Goal: Information Seeking & Learning: Learn about a topic

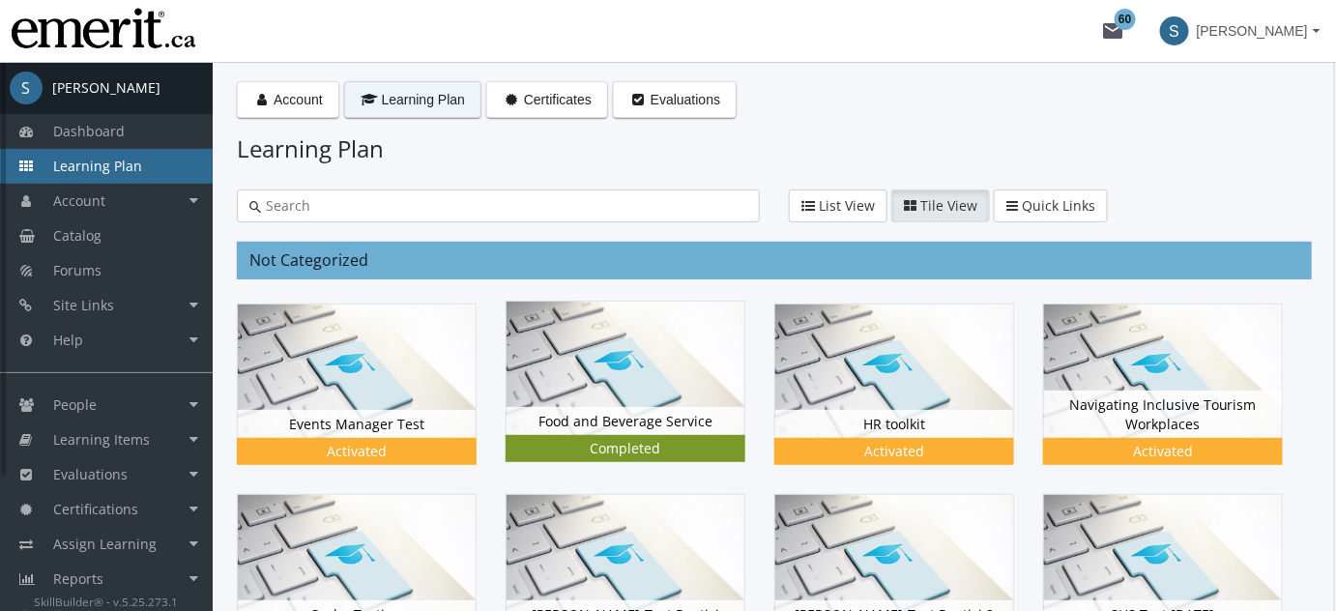
click at [619, 330] on img at bounding box center [626, 368] width 238 height 133
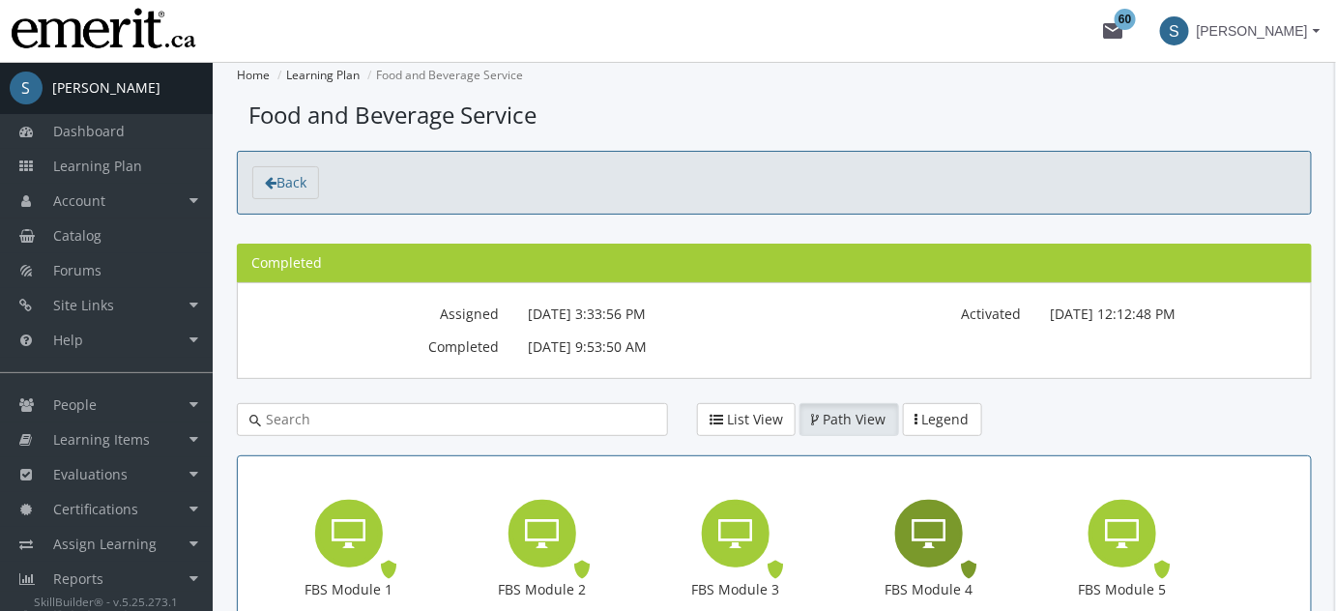
scroll to position [293, 0]
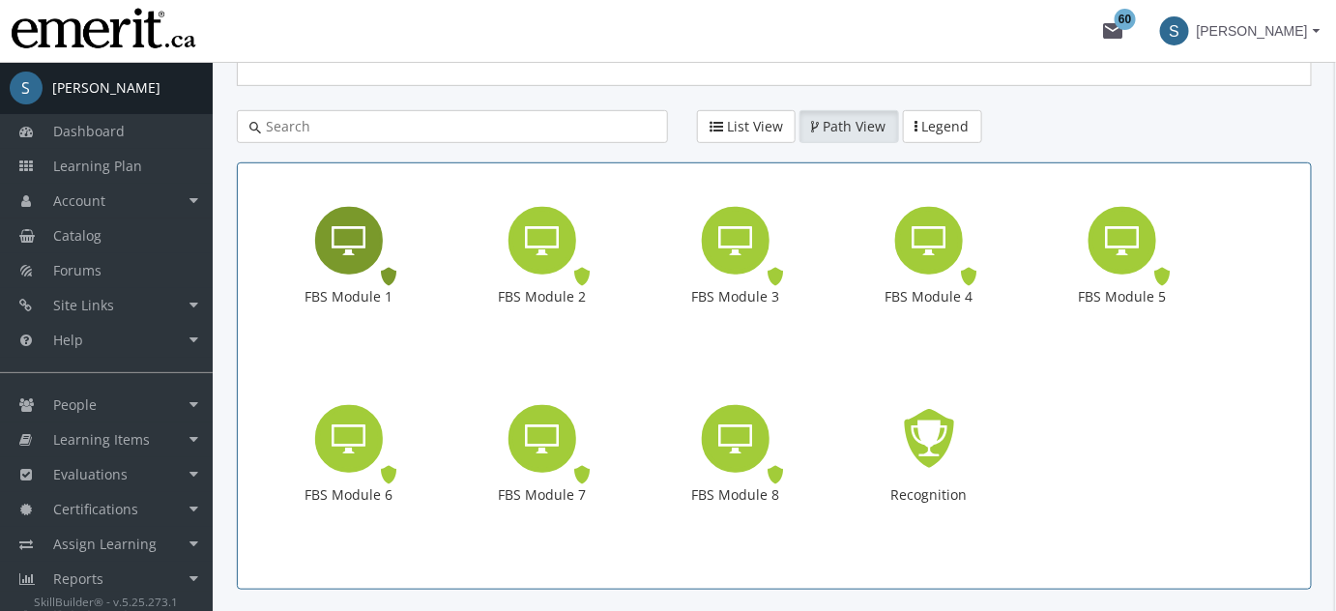
click at [359, 237] on icon "FBS Module 1" at bounding box center [350, 240] width 34 height 39
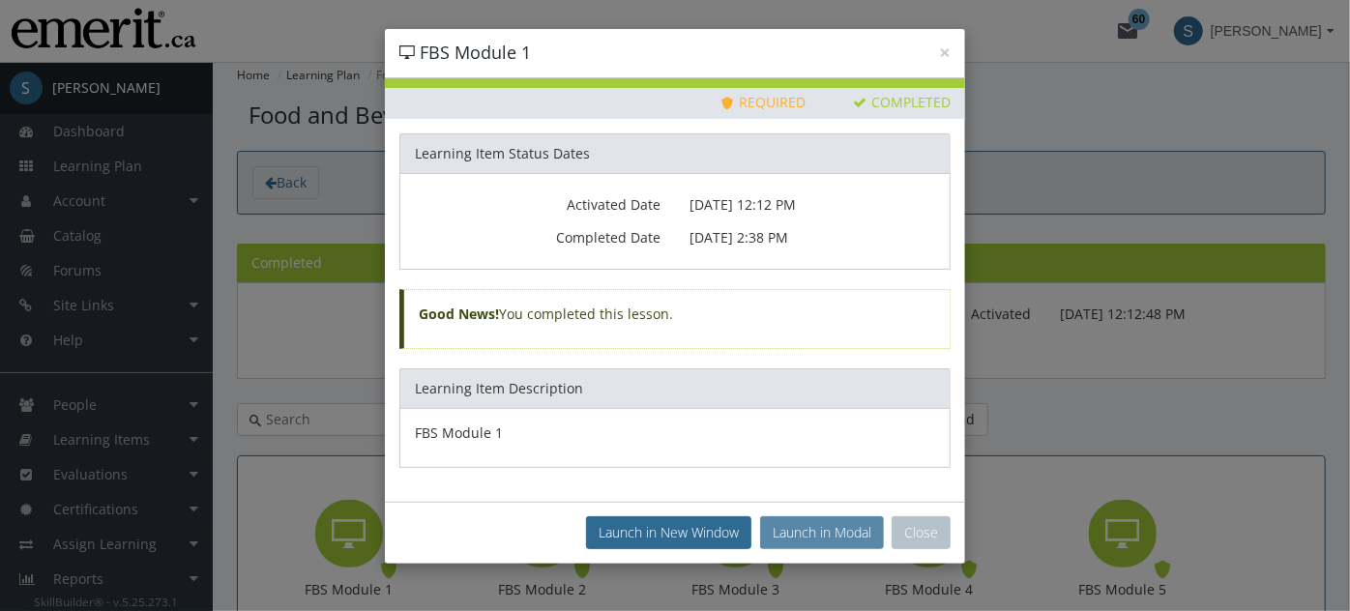
click at [804, 531] on button "Launch in Modal" at bounding box center [822, 532] width 124 height 33
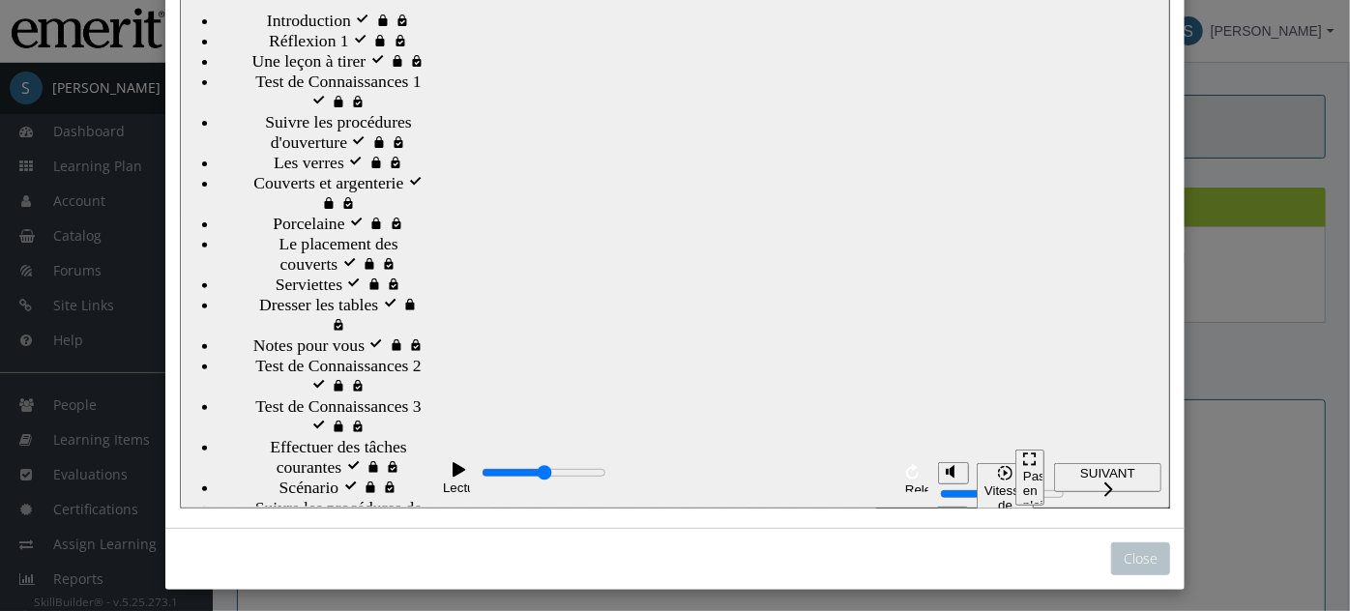
scroll to position [283, 0]
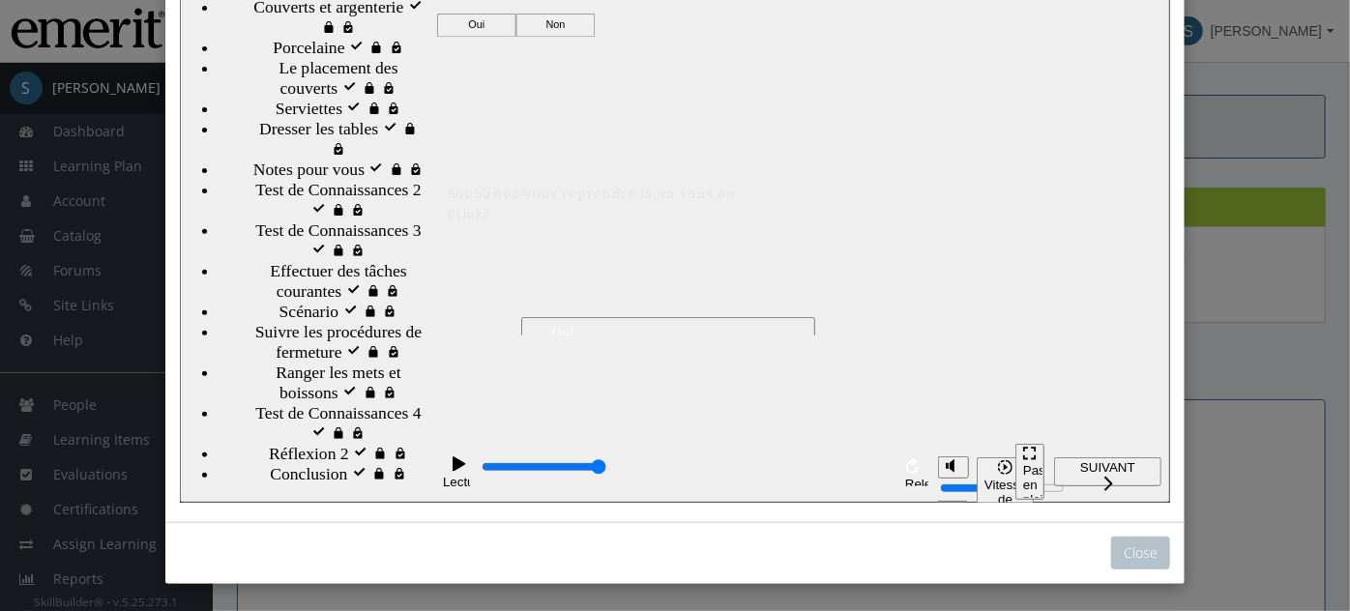
scroll to position [610, 0]
click at [351, 364] on span "Ranger les mets et boissons visité" at bounding box center [350, 384] width 150 height 41
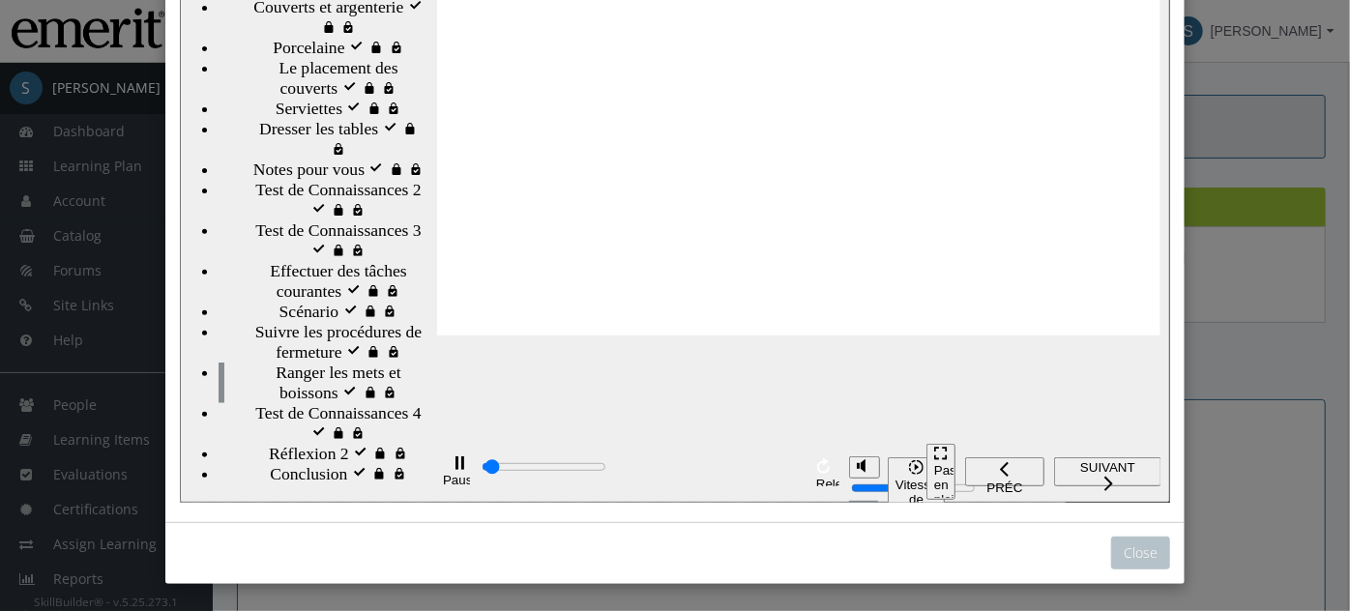
scroll to position [434, 0]
click at [293, 303] on span "Effectuer des tâches courantes visité" at bounding box center [347, 282] width 156 height 41
click at [739, 455] on div "Pause (Ctrl+Alt+P) Relecture (Ctrl+Alt+R)" at bounding box center [637, 472] width 402 height 63
click at [789, 481] on div "playback controls" at bounding box center [639, 469] width 321 height 22
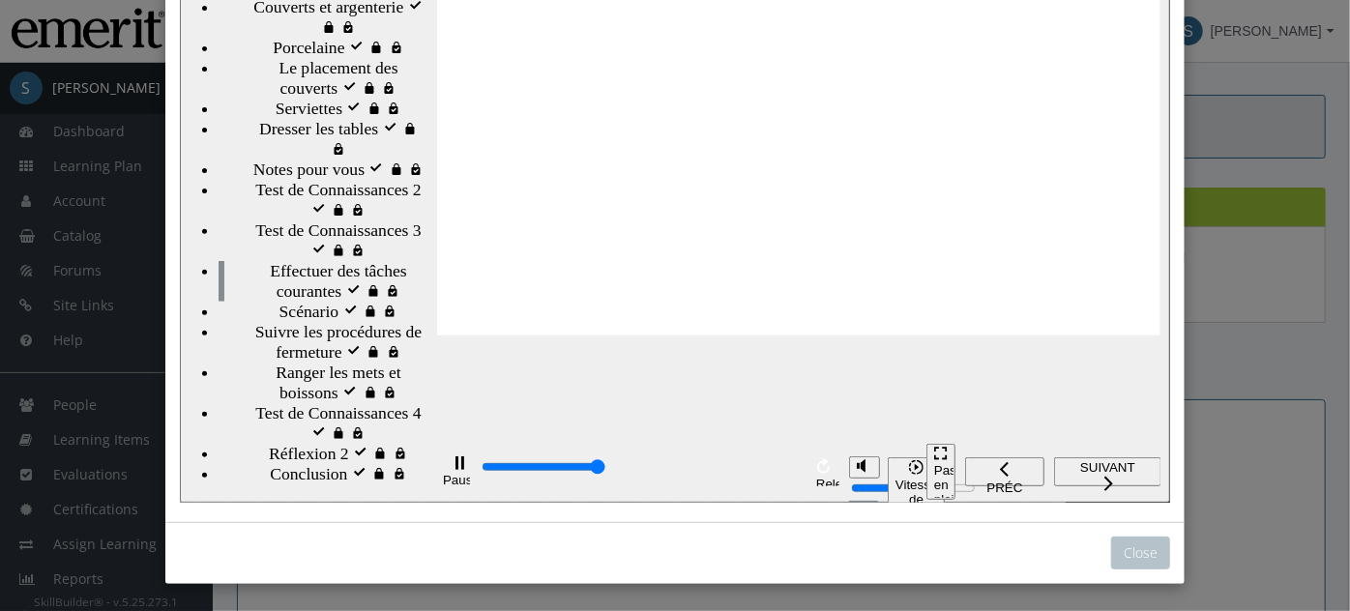
scroll to position [258, 0]
click at [295, 181] on div "Notes pour vous visité Notes pour vous" at bounding box center [321, 171] width 207 height 20
click at [758, 476] on div "playback controls" at bounding box center [639, 469] width 321 height 22
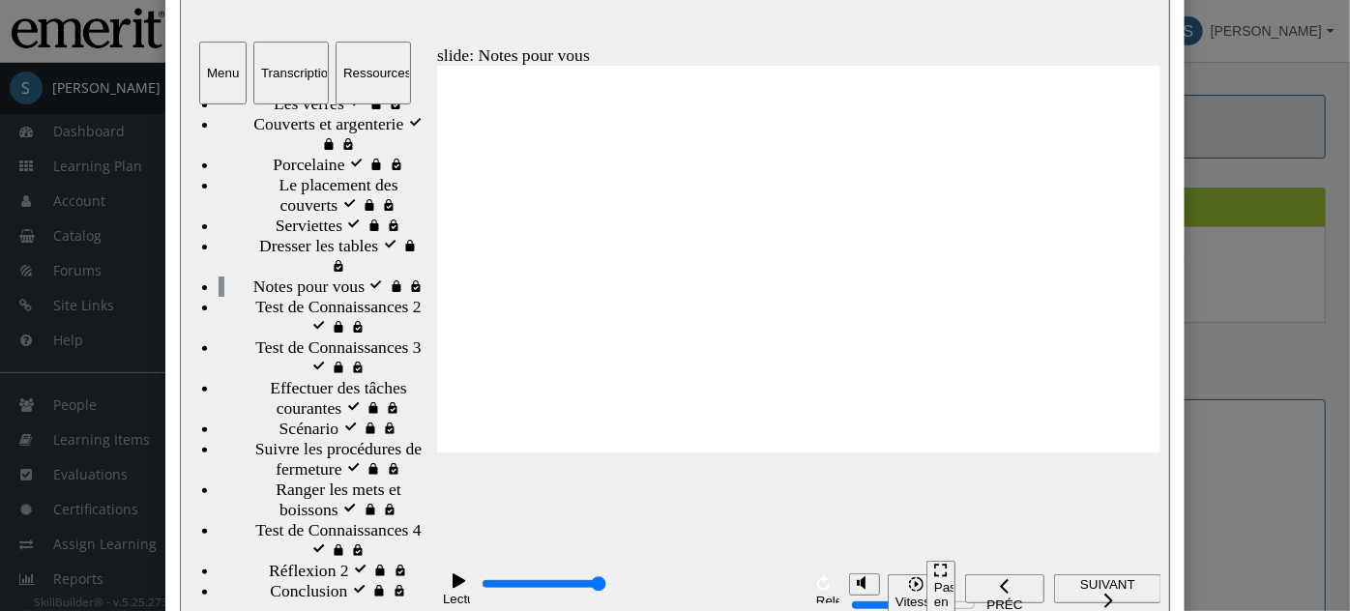
drag, startPoint x: 706, startPoint y: 212, endPoint x: 683, endPoint y: 377, distance: 167.0
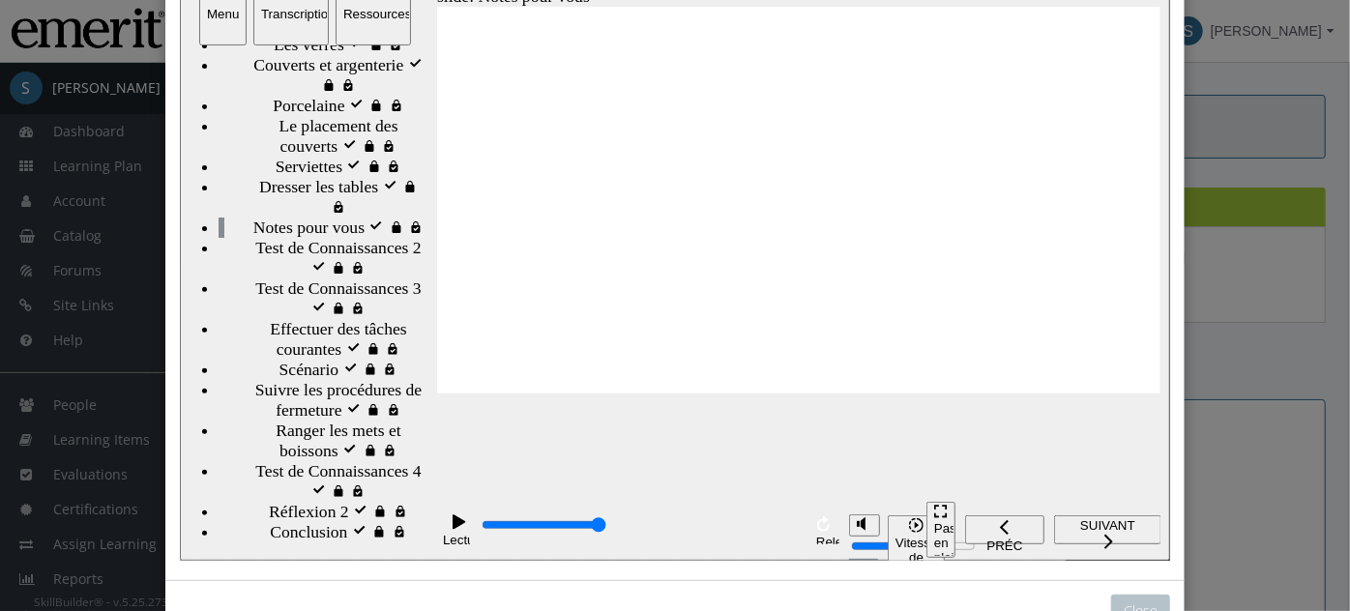
click at [301, 381] on div "Suivre les procédures de fermeture visité Suivre les procédures de fermeture" at bounding box center [321, 401] width 207 height 41
click at [605, 530] on input "progression des diaposotives" at bounding box center [543, 525] width 125 height 15
click at [1090, 531] on span "SUIVANT" at bounding box center [1107, 526] width 92 height 15
click at [786, 533] on div "playback controls" at bounding box center [639, 527] width 321 height 22
click at [1119, 534] on span "SUIVANT" at bounding box center [1107, 526] width 92 height 15
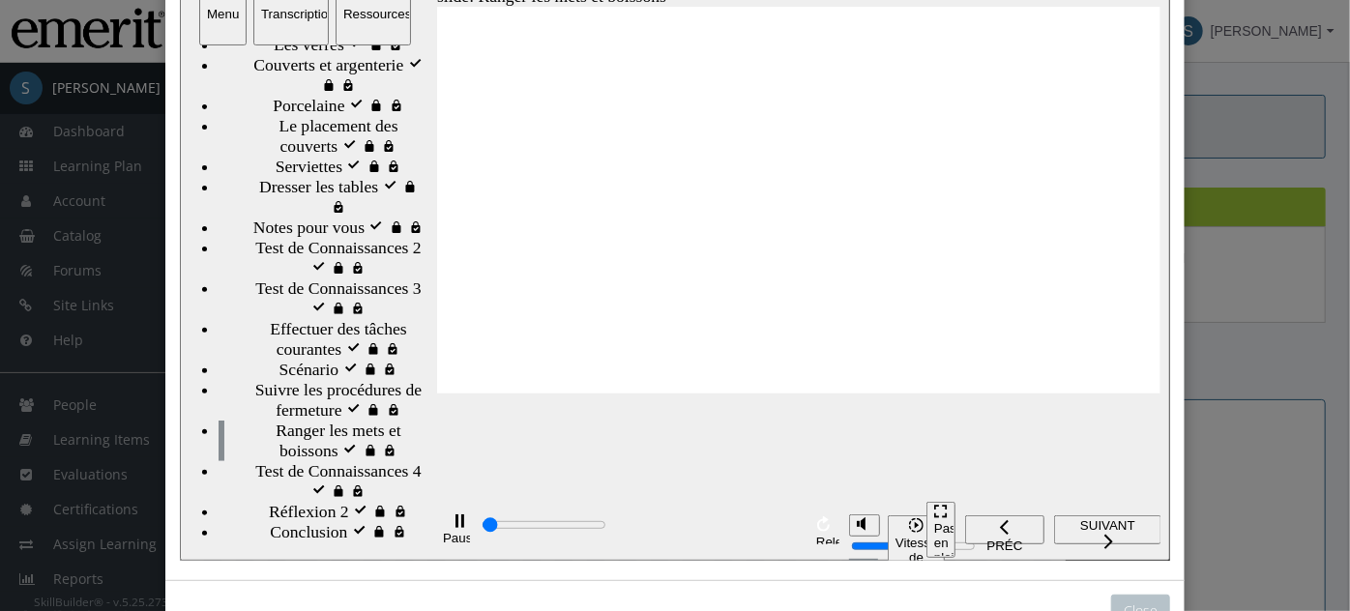
click at [815, 536] on div "Relecture (Ctrl+Alt+R)" at bounding box center [823, 543] width 17 height 15
click at [801, 529] on div "Pause (Ctrl+Alt+P) Relecture (Ctrl+Alt+R)" at bounding box center [637, 530] width 402 height 63
click at [798, 522] on div "playback controls" at bounding box center [639, 527] width 321 height 22
click at [1109, 533] on span "SUIVANT" at bounding box center [1107, 526] width 92 height 15
click at [605, 529] on input "progression des diaposotives" at bounding box center [543, 525] width 125 height 15
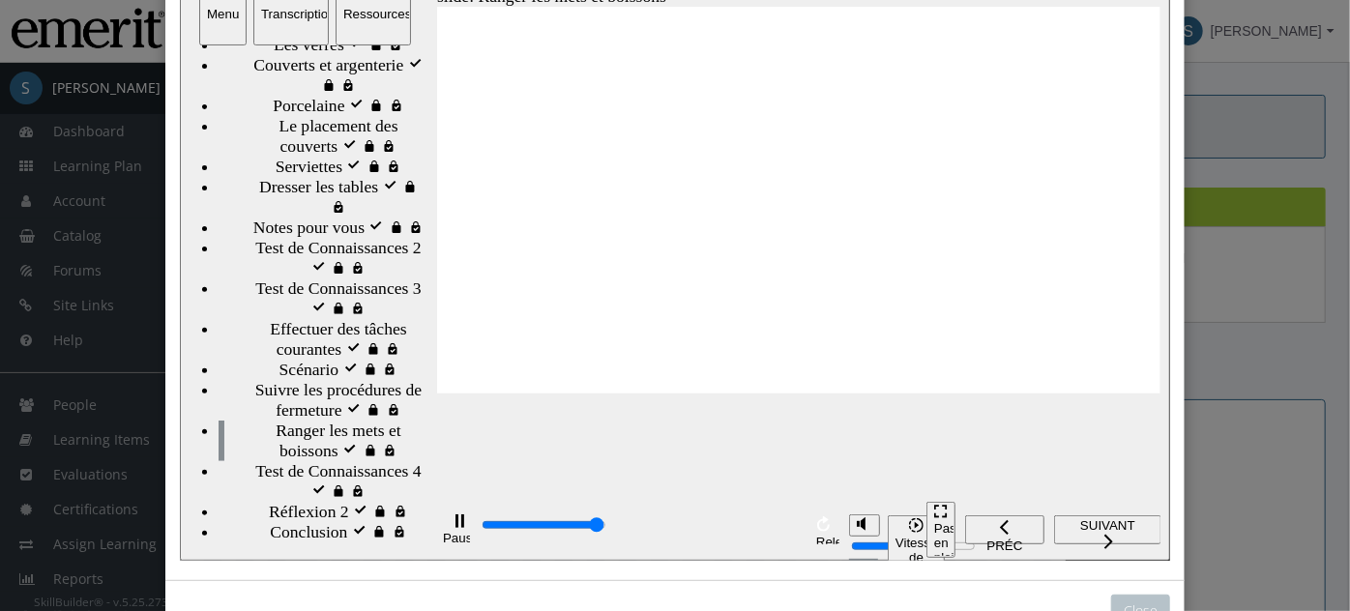
click at [1067, 533] on span "SUIVANT" at bounding box center [1107, 526] width 92 height 15
click at [300, 361] on div "Scénario visité Scénario" at bounding box center [321, 371] width 207 height 20
click at [299, 320] on div "Effectuer des tâches courantes visité Effectuer des tâches courantes" at bounding box center [321, 340] width 207 height 41
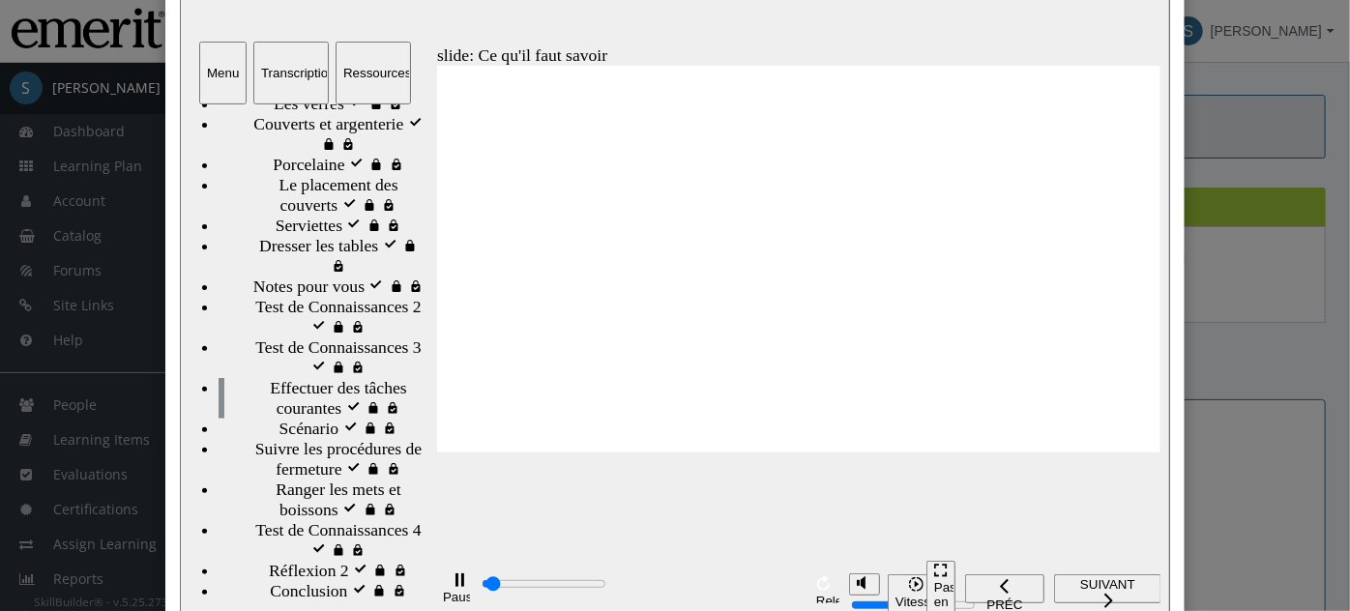
scroll to position [283, 0]
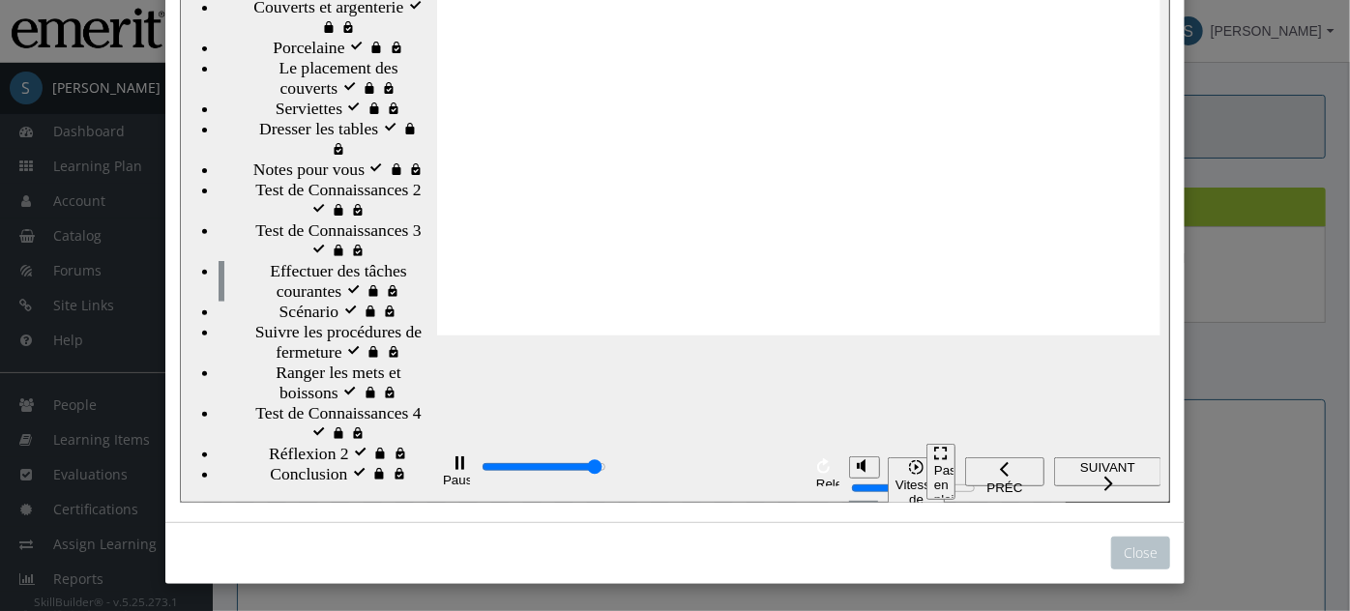
click at [605, 473] on input "progression des diaposotives" at bounding box center [543, 467] width 125 height 15
click at [1128, 476] on span "SUIVANT" at bounding box center [1107, 468] width 92 height 15
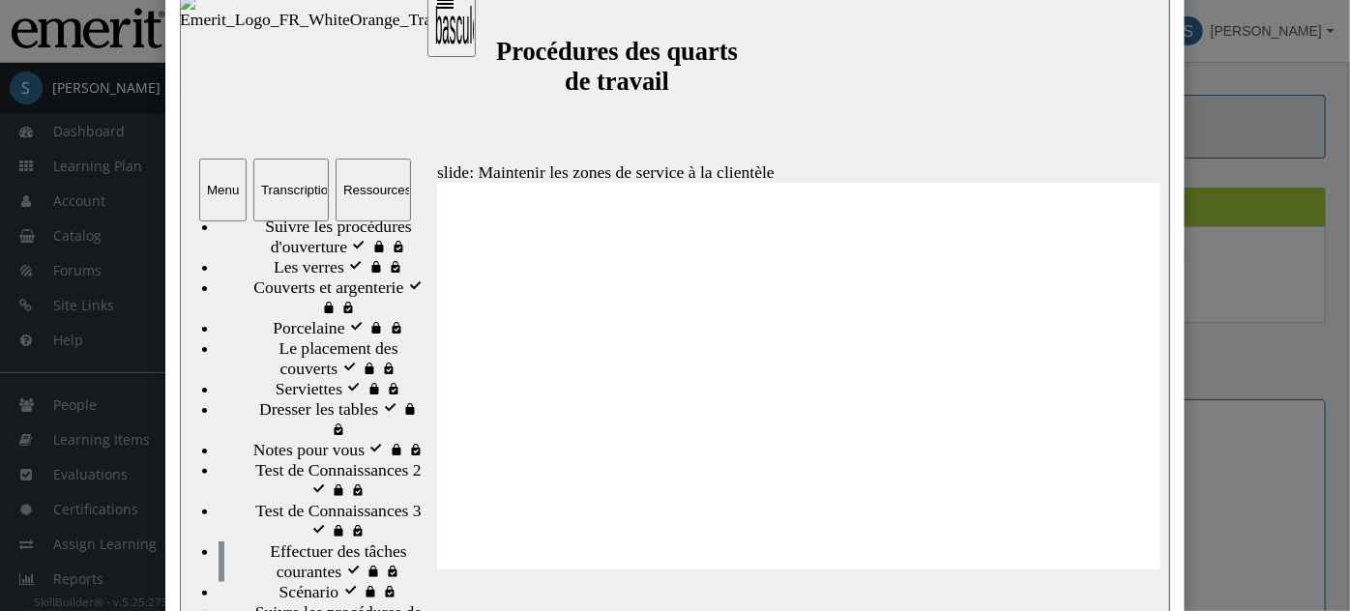
scroll to position [82, 0]
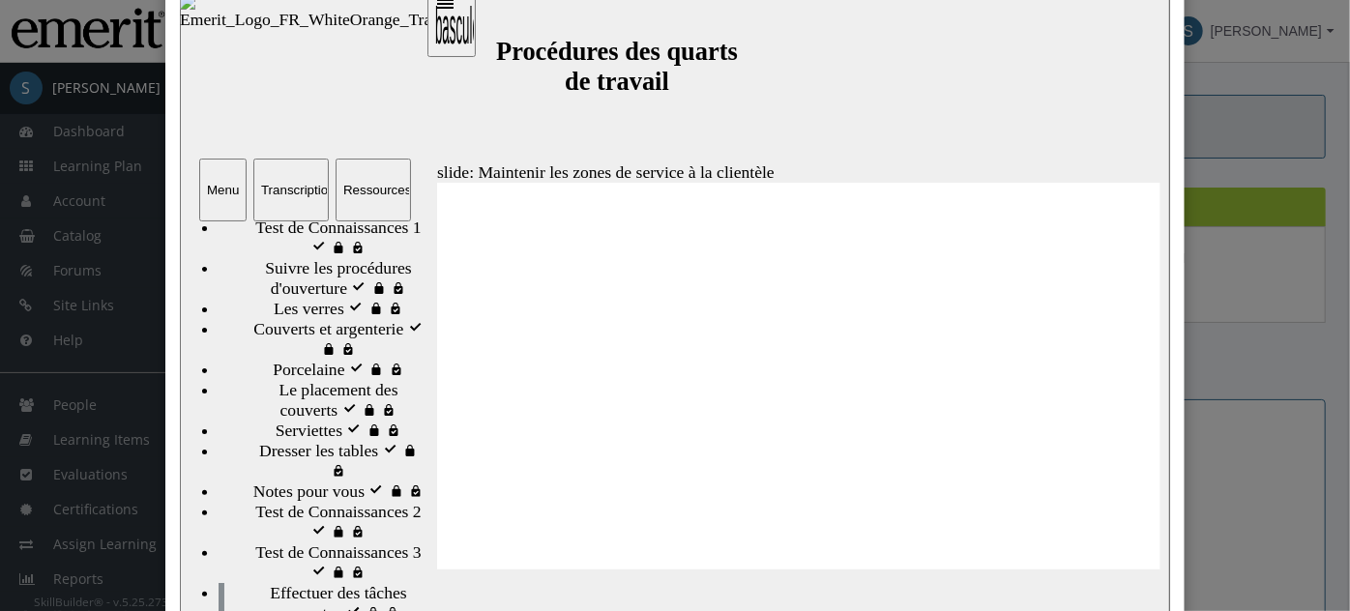
click at [304, 380] on span "Porcelaine visité" at bounding box center [328, 370] width 113 height 20
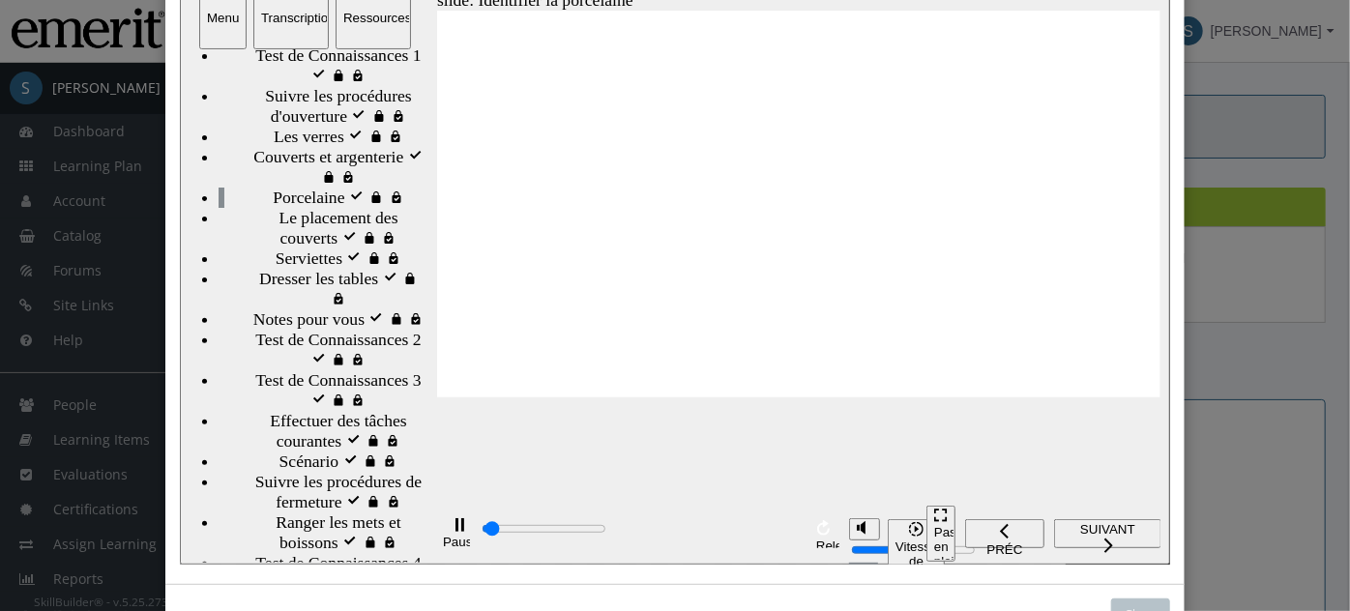
scroll to position [225, 0]
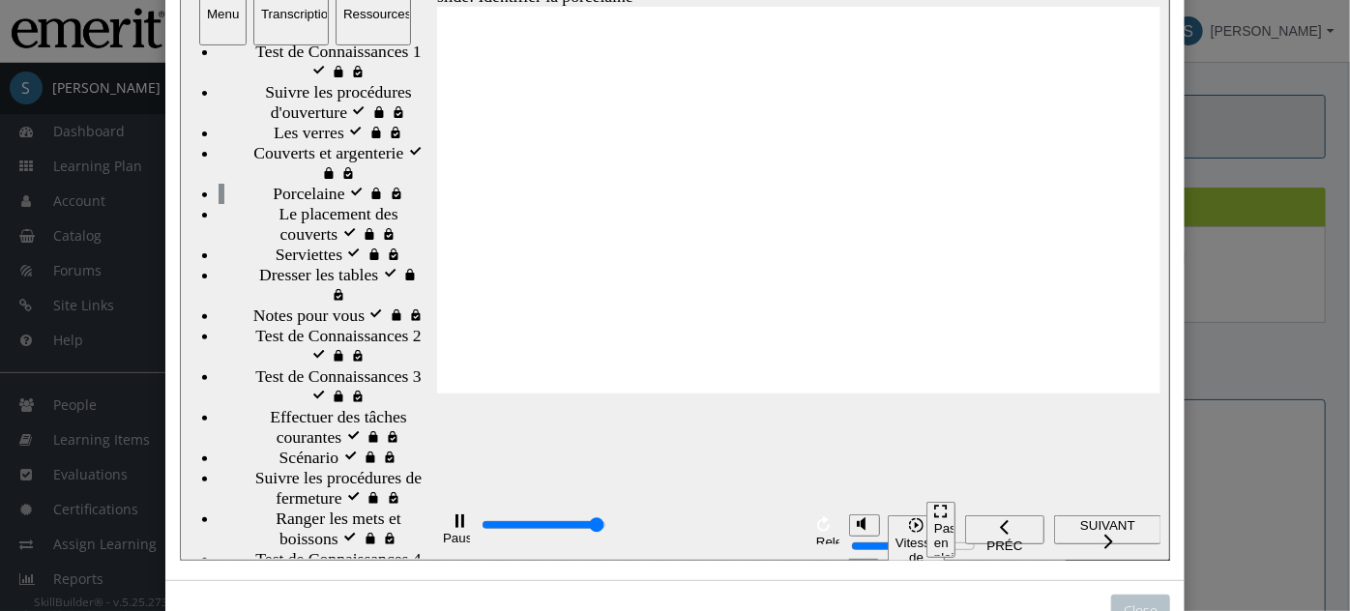
click at [794, 539] on div "playback controls" at bounding box center [639, 527] width 321 height 22
type input "33100"
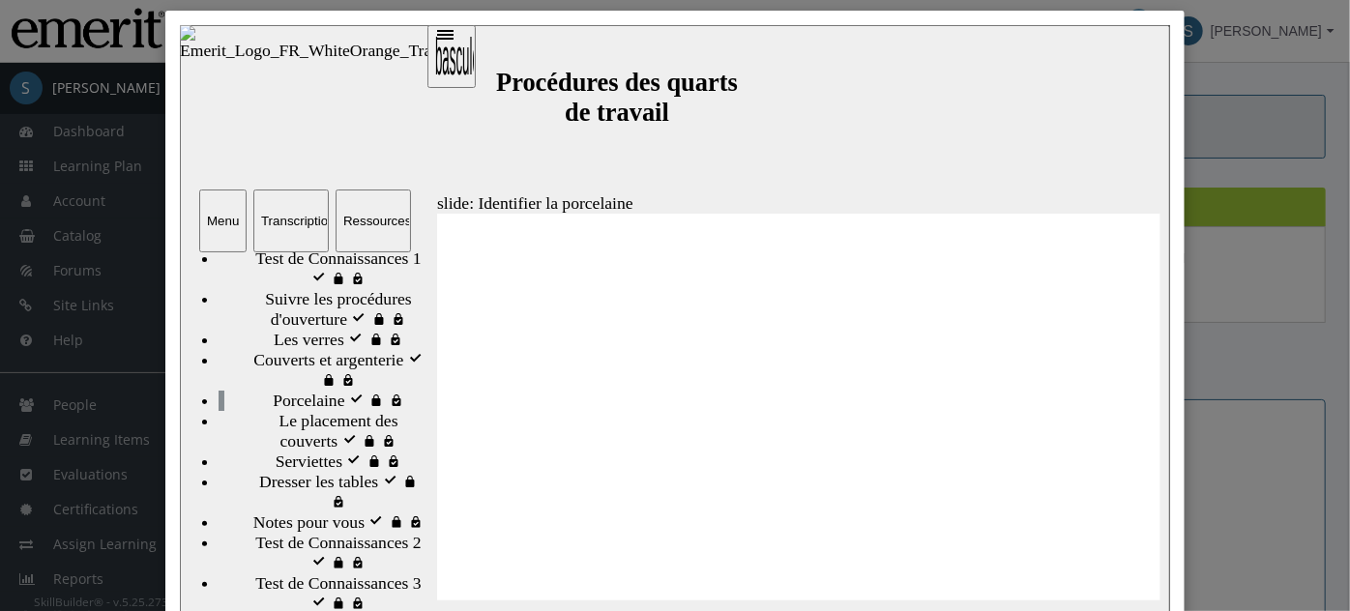
scroll to position [0, 0]
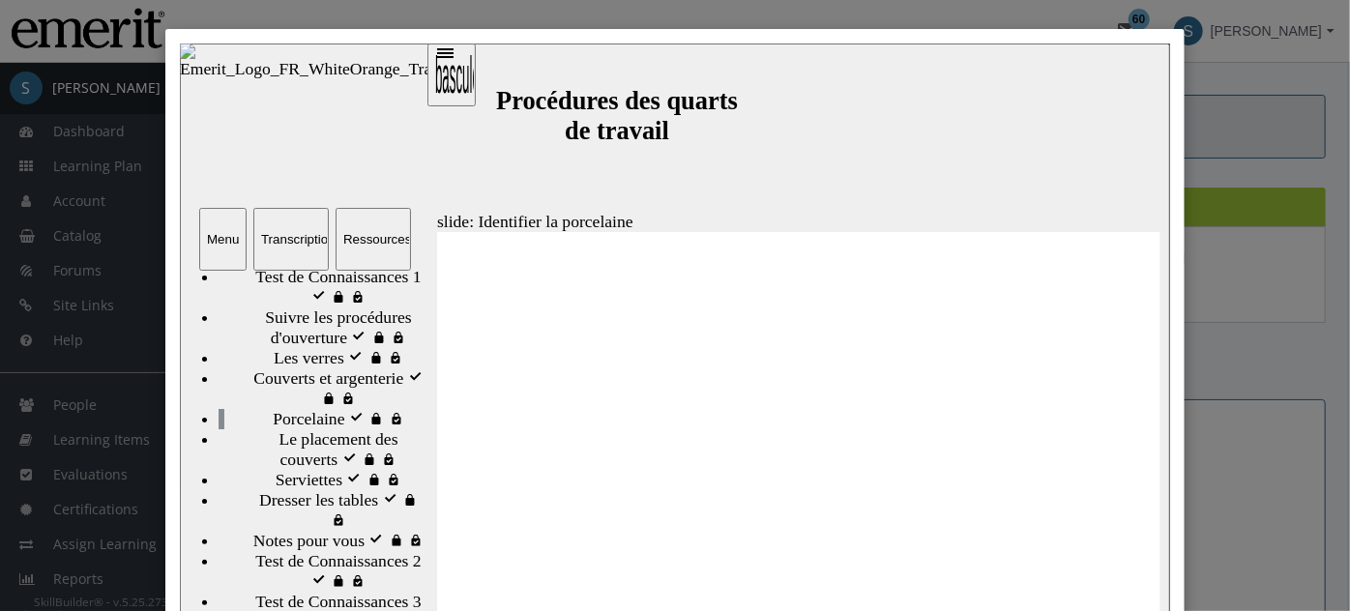
click at [291, 235] on div "Transcription" at bounding box center [290, 238] width 60 height 15
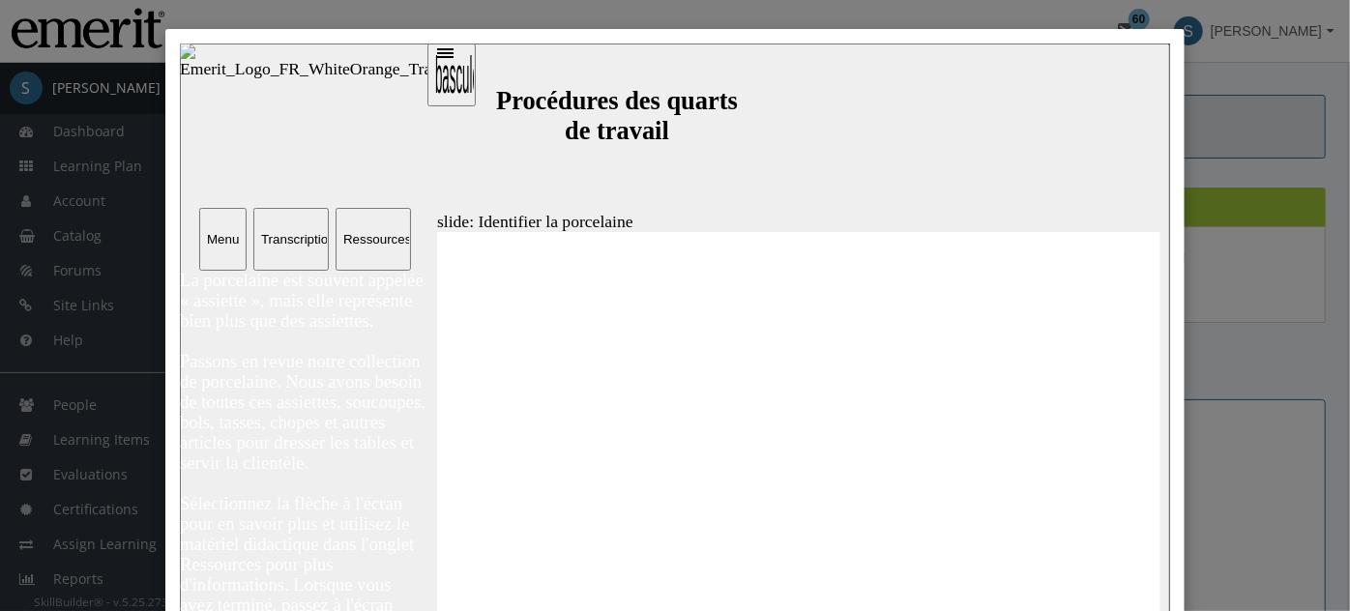
click at [342, 244] on div "Ressources" at bounding box center [372, 238] width 60 height 15
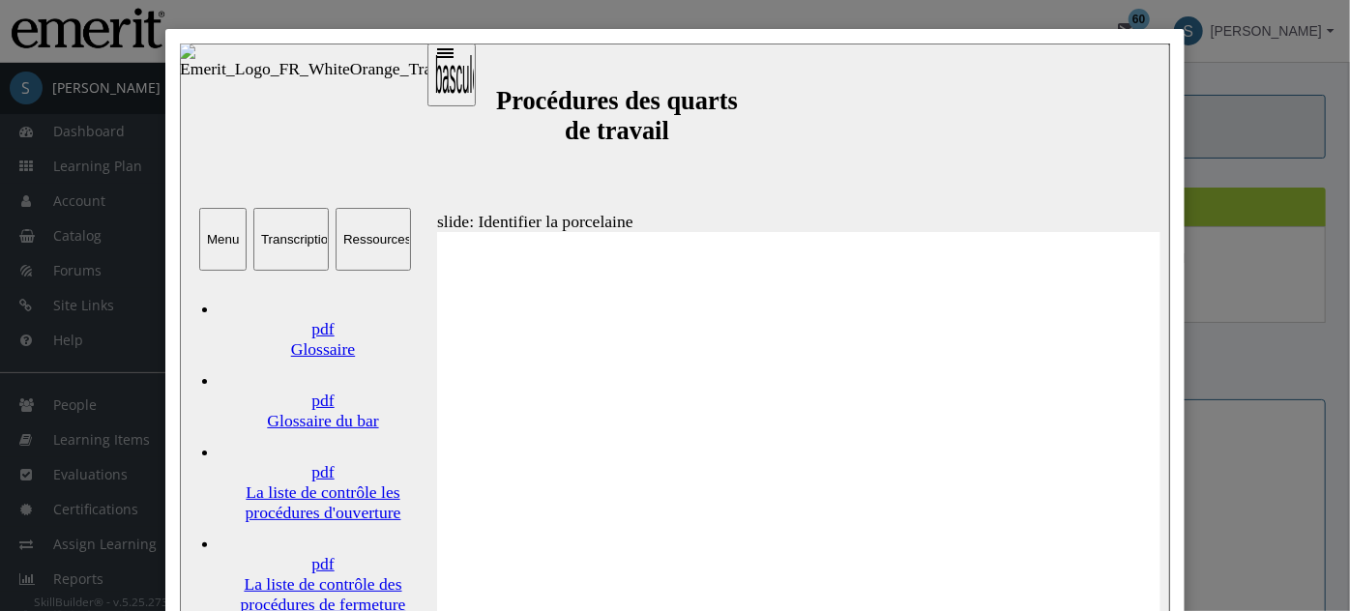
scroll to position [15, 0]
click at [284, 410] on div "Glossaire du bar" at bounding box center [322, 420] width 209 height 20
click at [291, 430] on link "pdf La liste de contrôle les procédures d'ouverture" at bounding box center [322, 476] width 209 height 92
click at [299, 482] on div "La liste de contrôle les procédures d'ouverture" at bounding box center [322, 502] width 209 height 41
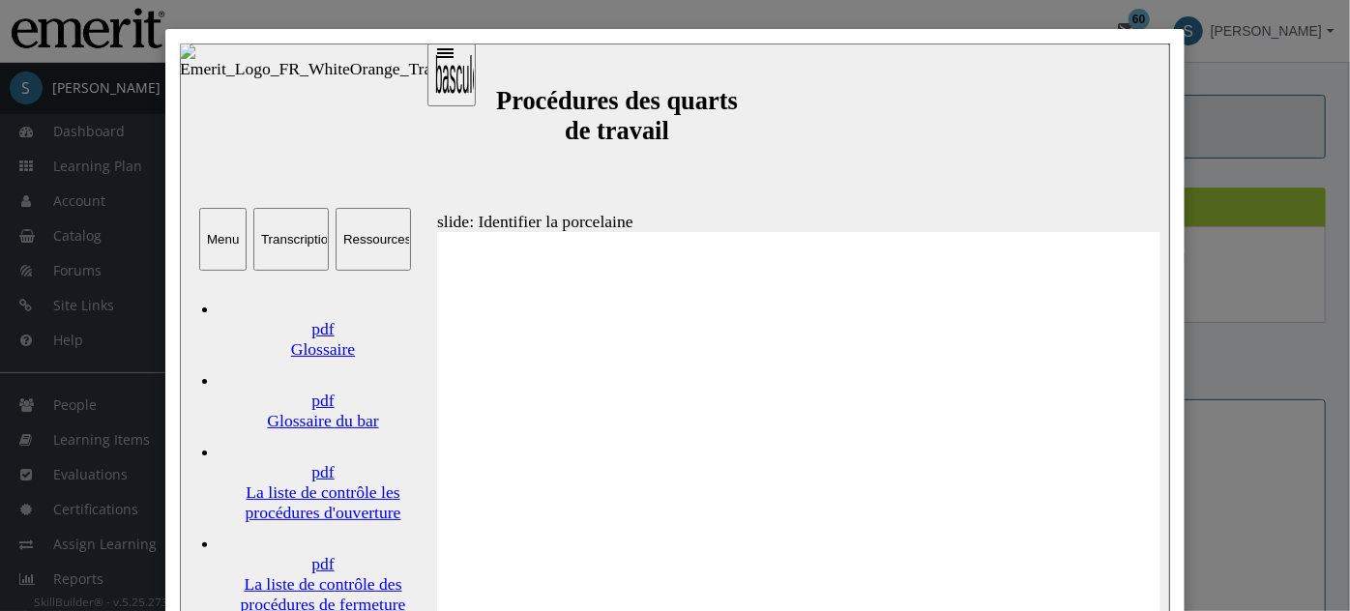
click at [301, 482] on div "La liste de contrôle les procédures d'ouverture" at bounding box center [322, 502] width 209 height 41
